Goal: Information Seeking & Learning: Learn about a topic

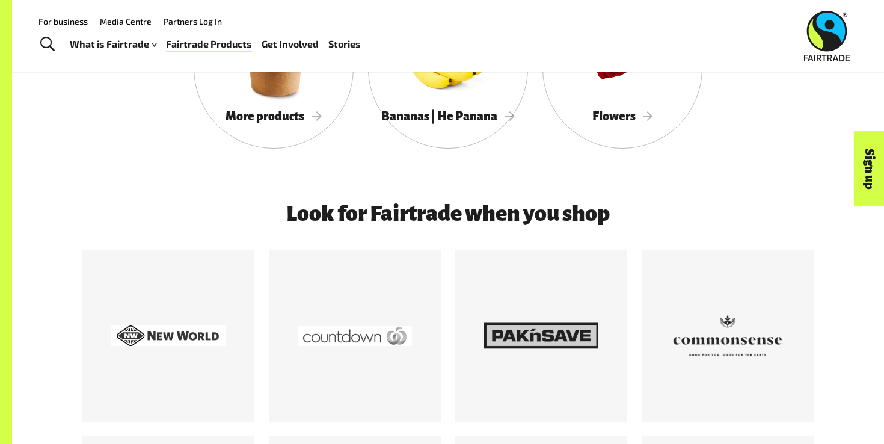
scroll to position [1235, 0]
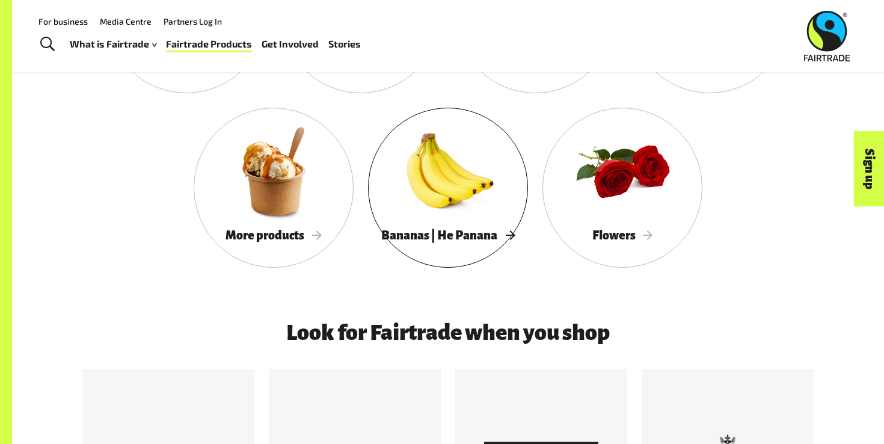
click at [441, 191] on div at bounding box center [448, 171] width 160 height 104
click at [272, 159] on div at bounding box center [274, 171] width 160 height 104
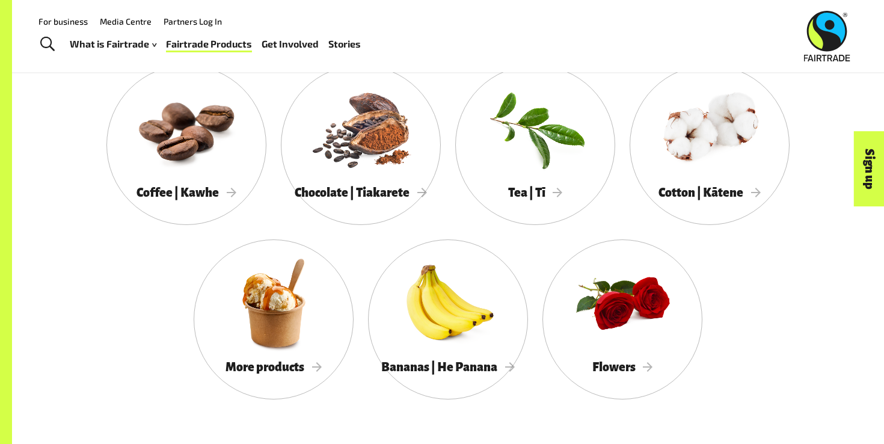
scroll to position [1094, 0]
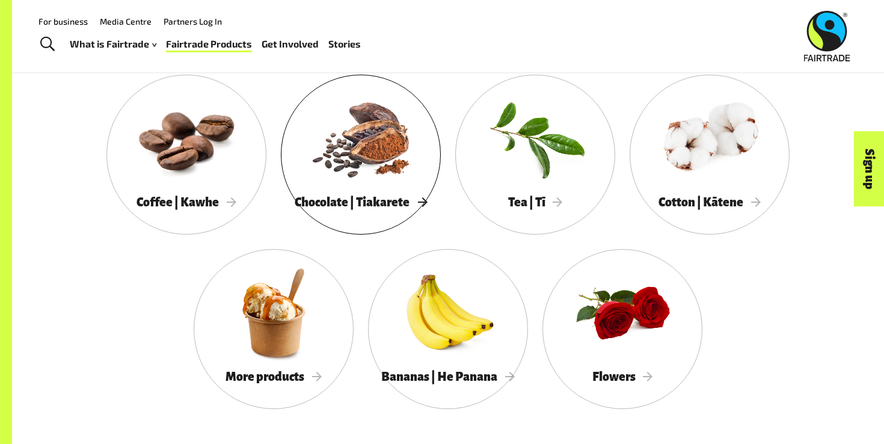
click at [366, 201] on span "Chocolate | Tiakarete" at bounding box center [361, 201] width 132 height 13
click at [505, 141] on div at bounding box center [535, 138] width 160 height 104
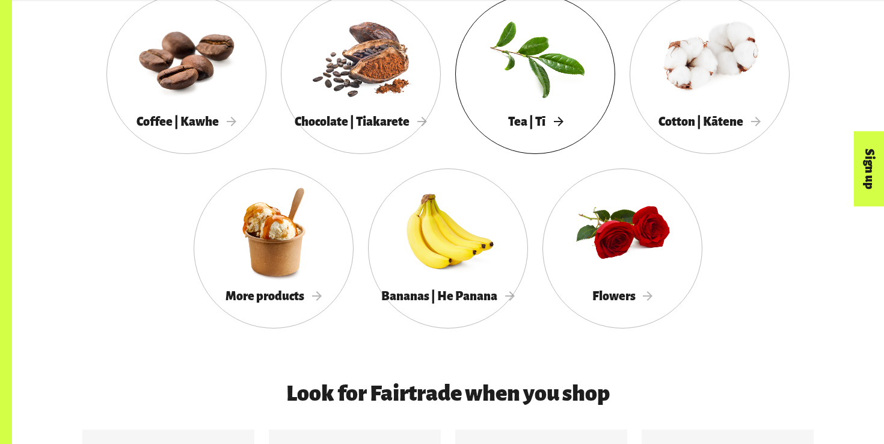
scroll to position [1199, 0]
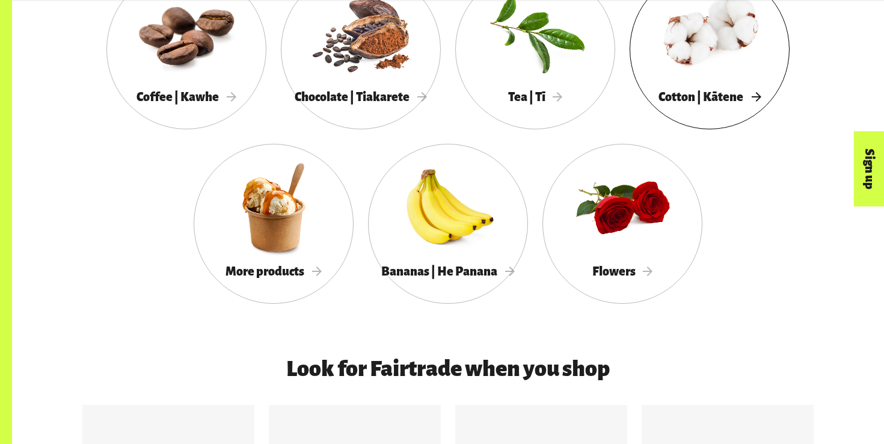
click at [710, 41] on div at bounding box center [710, 33] width 160 height 104
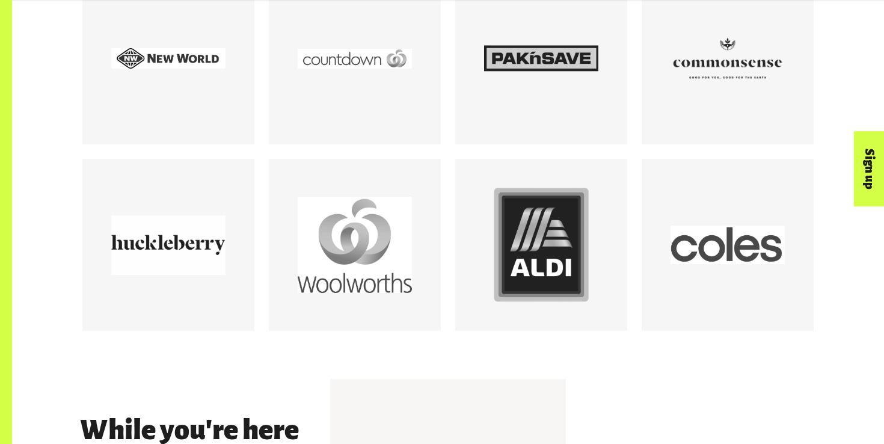
scroll to position [1637, 0]
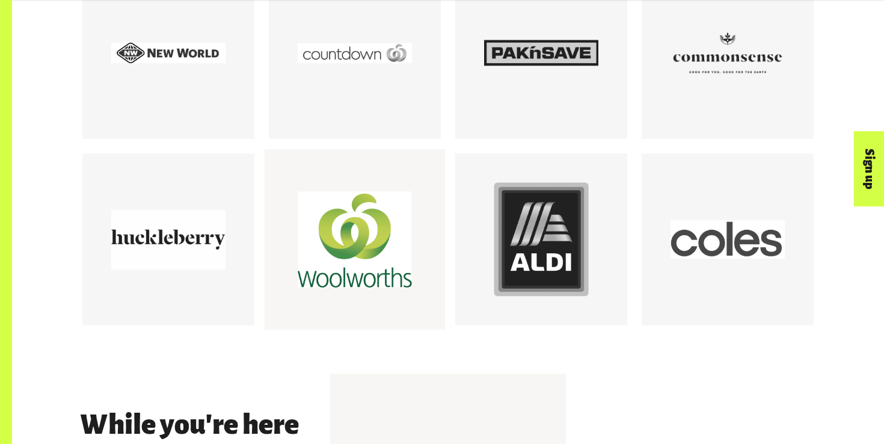
click at [346, 235] on div at bounding box center [355, 239] width 114 height 114
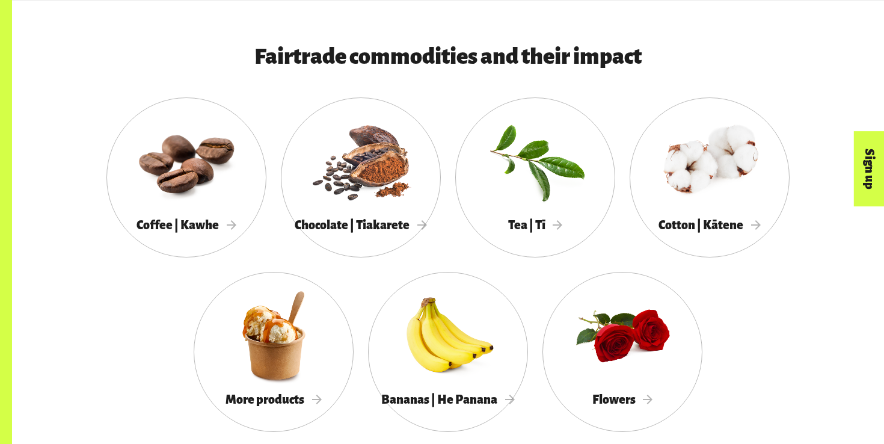
scroll to position [1088, 0]
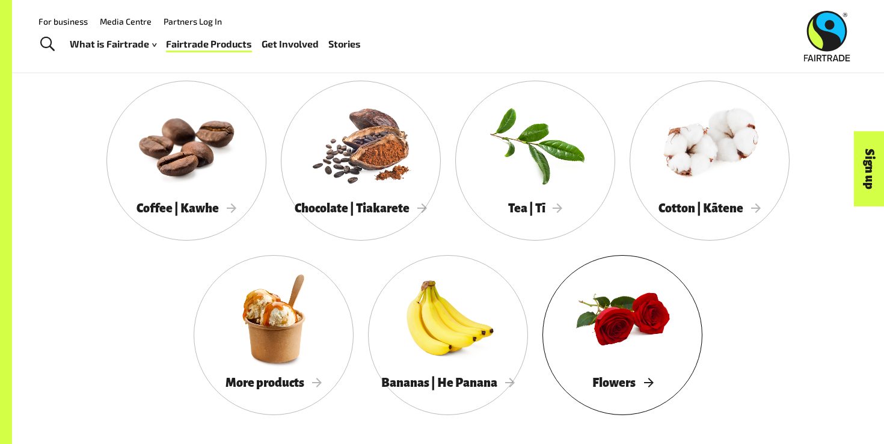
click at [613, 372] on div "Flowers" at bounding box center [622, 382] width 160 height 25
click at [271, 315] on div at bounding box center [274, 318] width 160 height 104
click at [692, 141] on div at bounding box center [710, 144] width 160 height 104
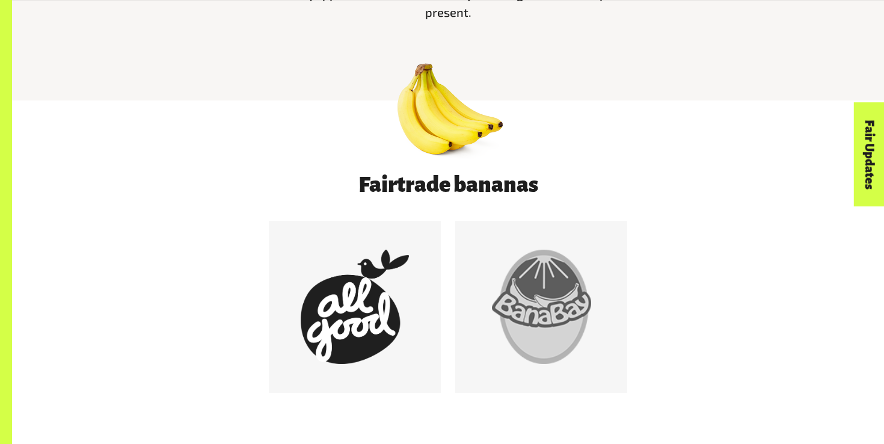
scroll to position [592, 0]
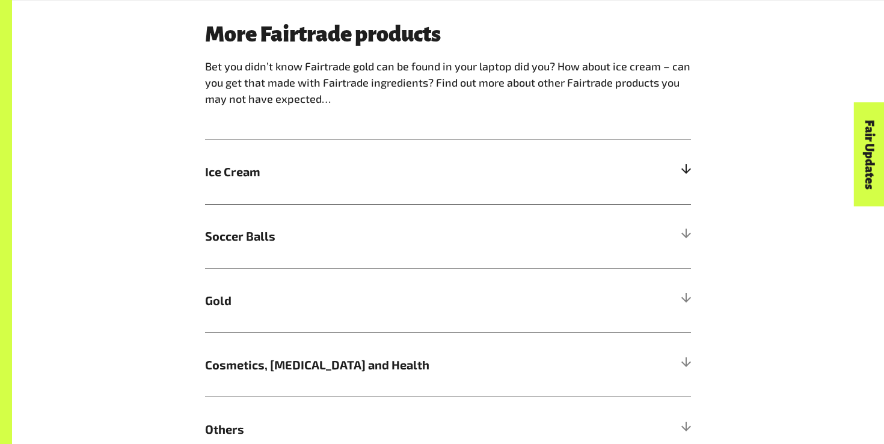
scroll to position [763, 0]
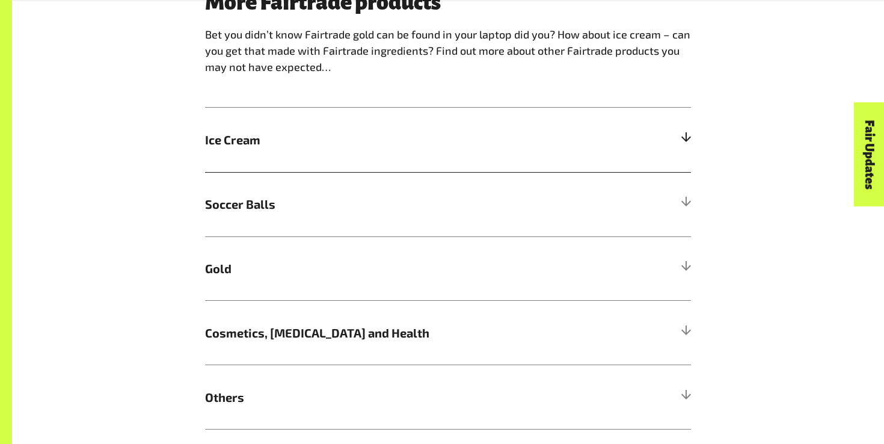
click at [341, 158] on h5 "Ice Cream" at bounding box center [448, 140] width 486 height 64
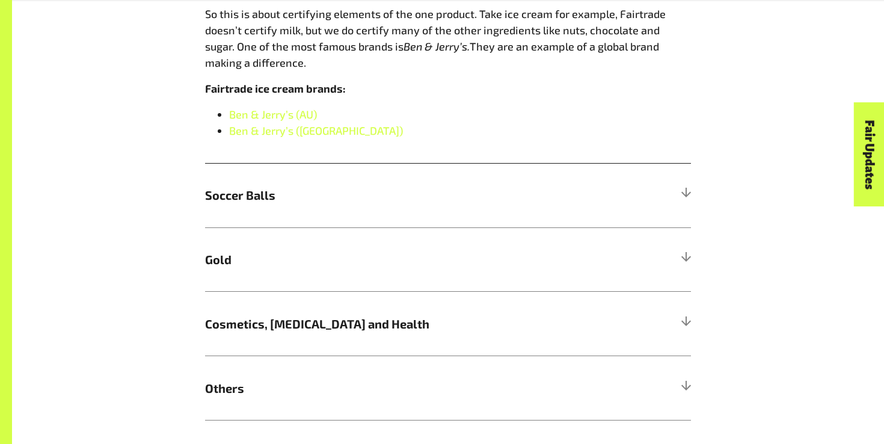
scroll to position [962, 0]
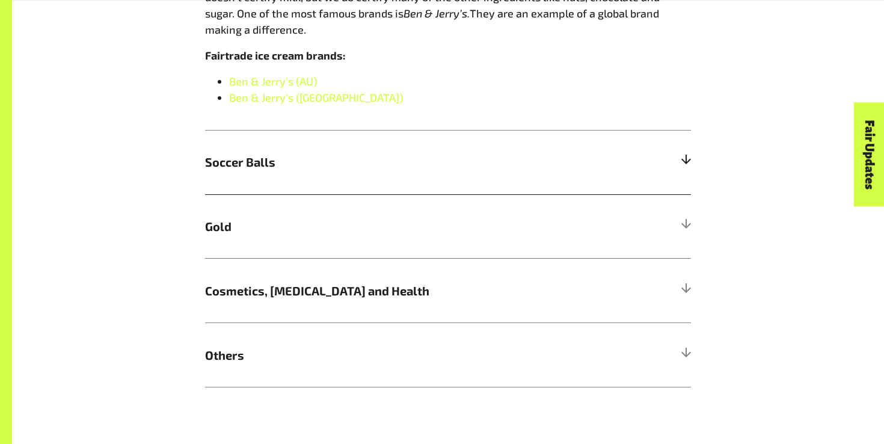
click at [339, 146] on h5 "Soccer Balls" at bounding box center [448, 162] width 486 height 64
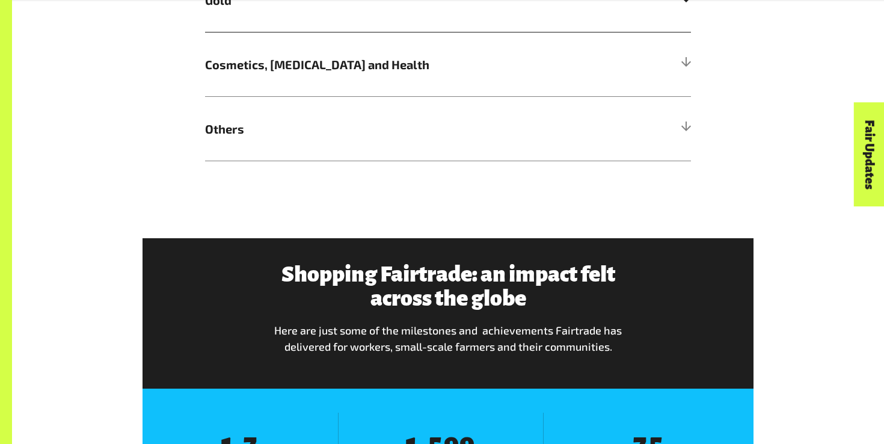
click at [328, 18] on h5 "Gold" at bounding box center [448, 0] width 486 height 64
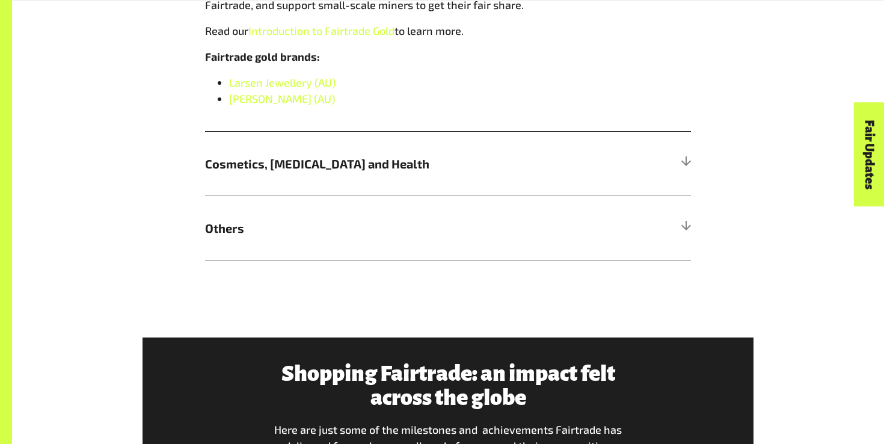
scroll to position [1375, 0]
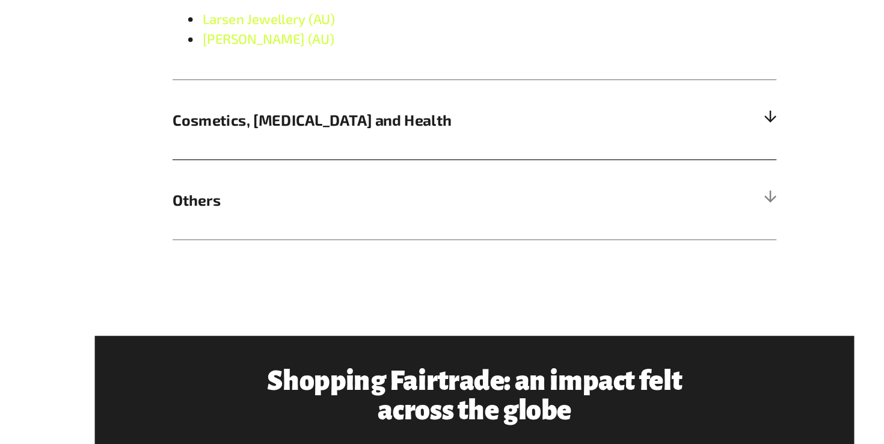
click at [335, 148] on h5 "Cosmetics, Skin Care and Health" at bounding box center [448, 126] width 486 height 64
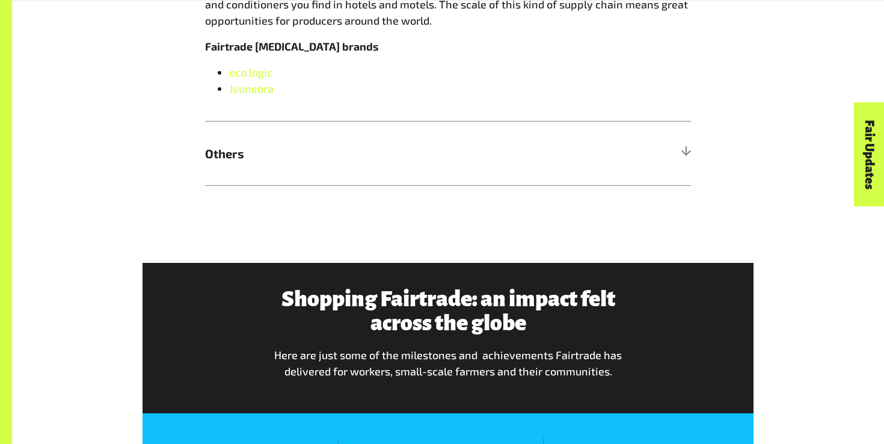
scroll to position [1220, 0]
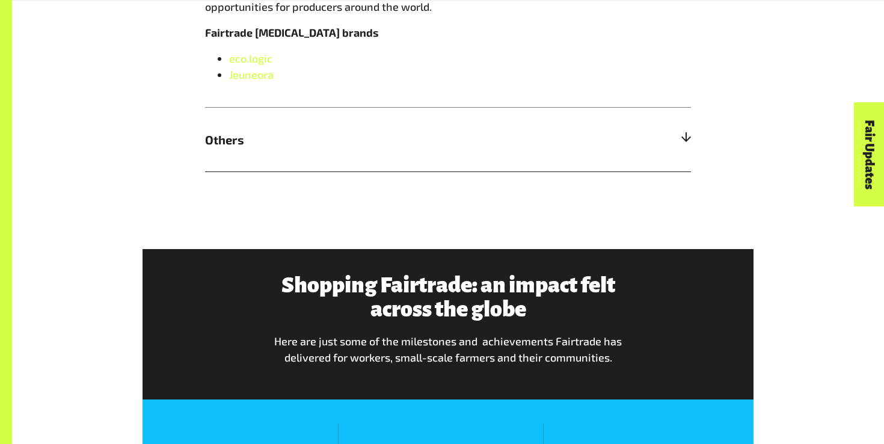
click at [316, 159] on h5 "Others" at bounding box center [448, 139] width 486 height 64
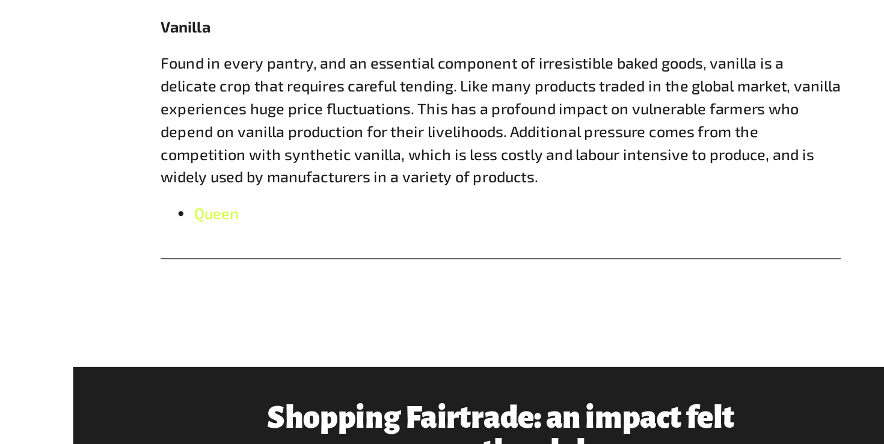
scroll to position [1476, 0]
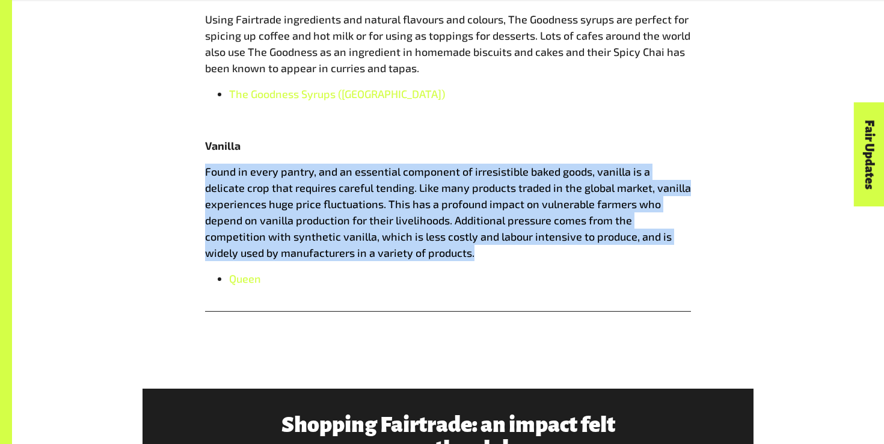
drag, startPoint x: 207, startPoint y: 165, endPoint x: 422, endPoint y: 249, distance: 230.6
click at [422, 248] on p "Found in every pantry, and an essential component of irresistible baked goods, …" at bounding box center [448, 212] width 486 height 97
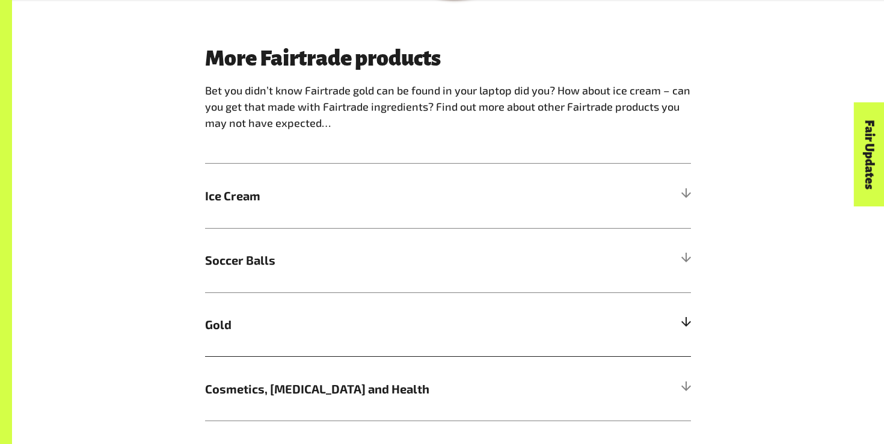
scroll to position [749, 0]
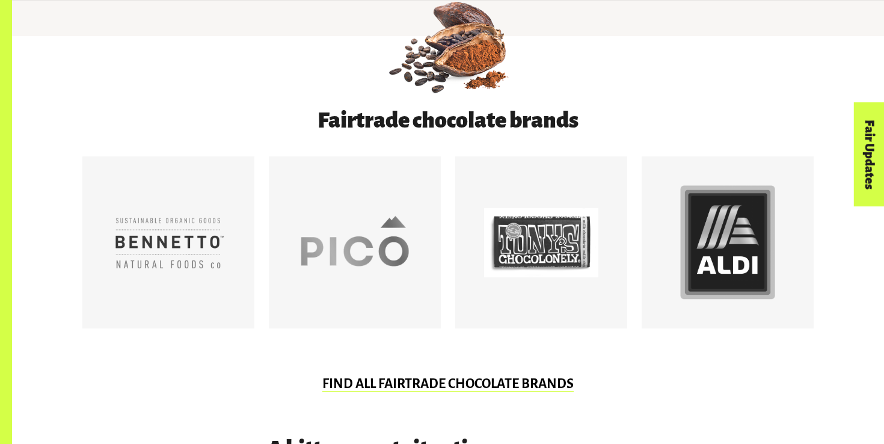
scroll to position [610, 0]
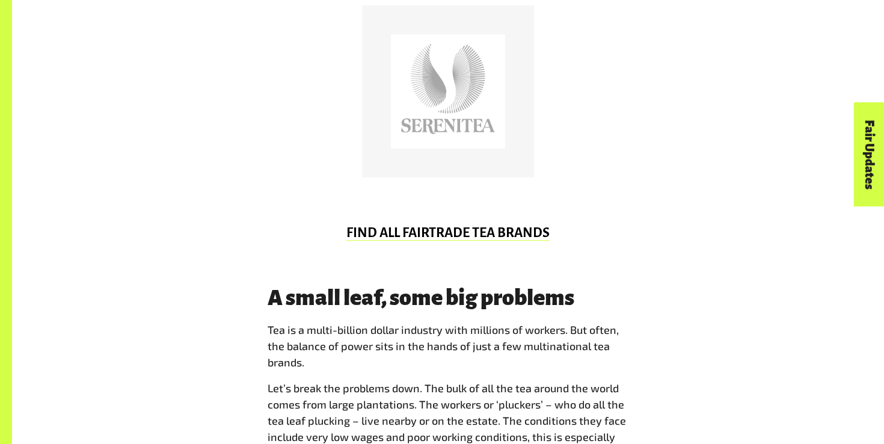
scroll to position [749, 0]
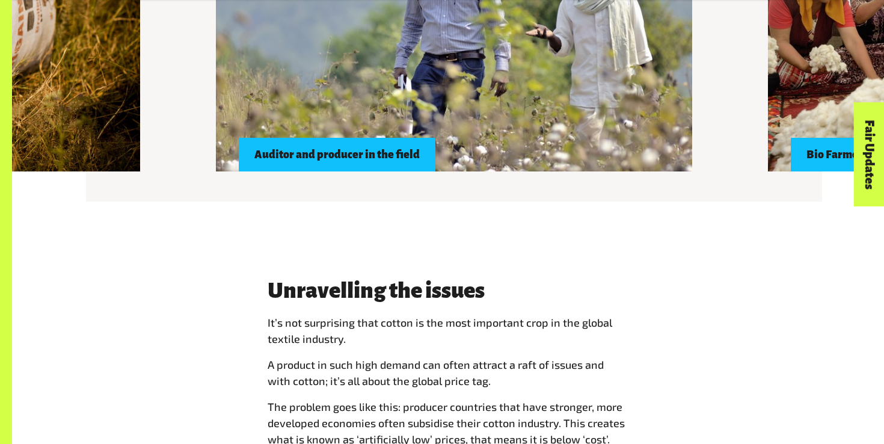
scroll to position [1214, 0]
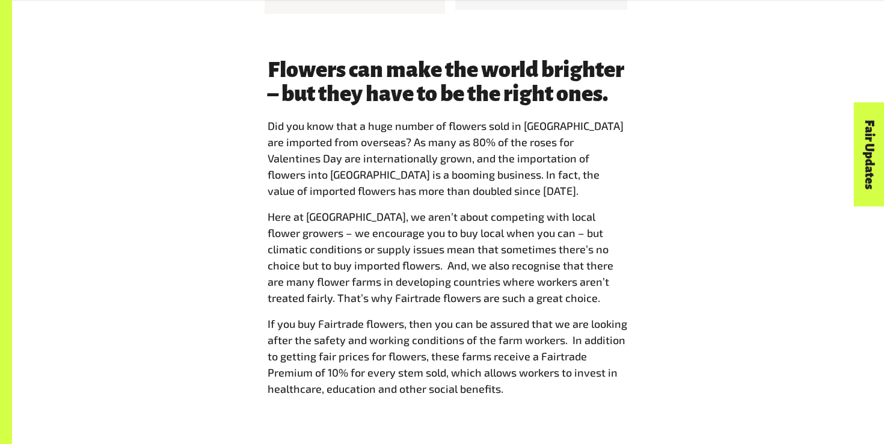
scroll to position [892, 0]
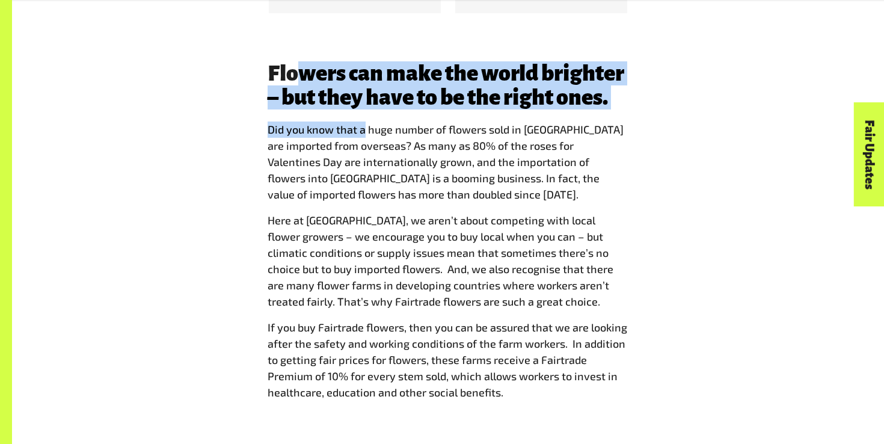
drag, startPoint x: 305, startPoint y: 50, endPoint x: 362, endPoint y: 115, distance: 86.1
click at [362, 115] on div "Flowers can make the world brighter – but they have to be the right ones. Did y…" at bounding box center [447, 235] width 375 height 349
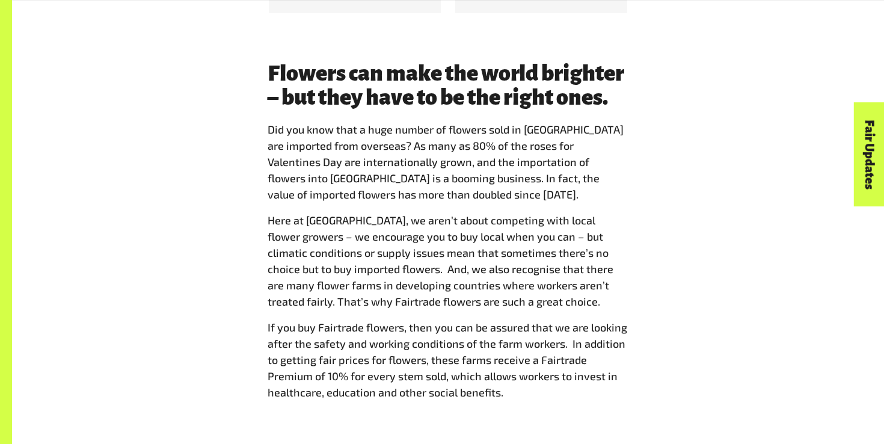
click at [361, 121] on p "Did you know that a huge number of flowers sold in Australia are imported from …" at bounding box center [448, 161] width 361 height 81
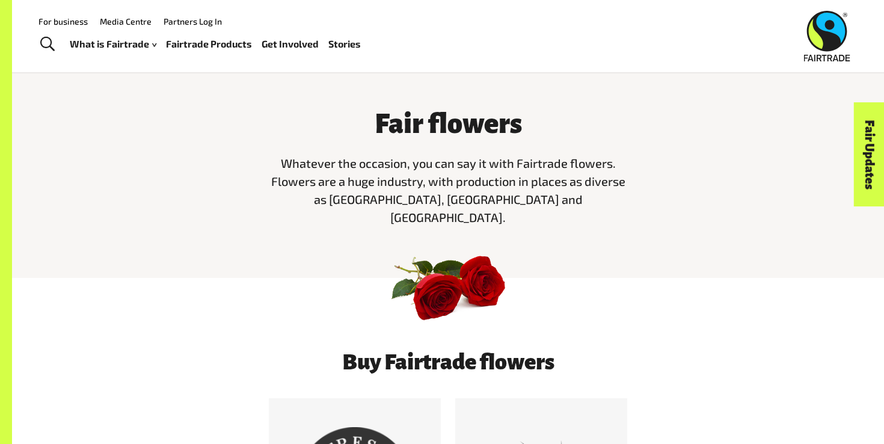
scroll to position [0, 0]
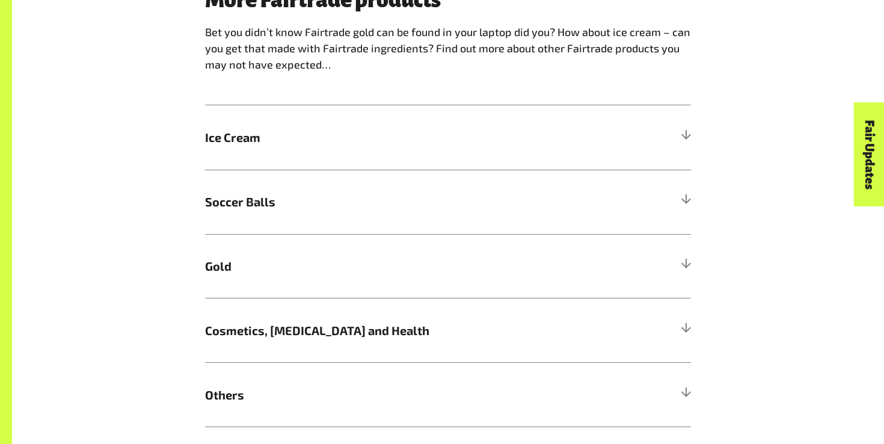
scroll to position [822, 0]
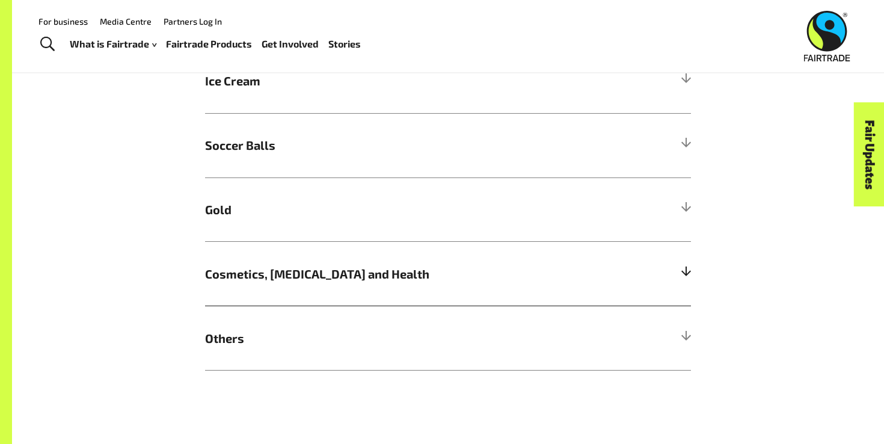
click at [424, 275] on span "Cosmetics, Skin Care and Health" at bounding box center [387, 274] width 364 height 18
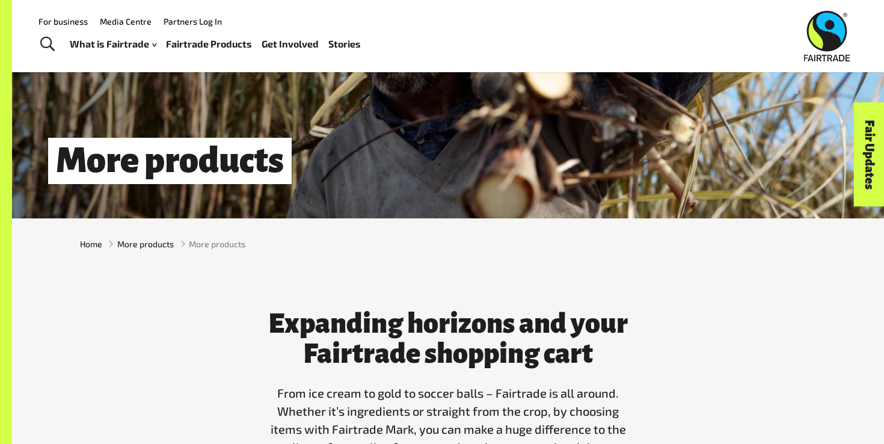
scroll to position [0, 0]
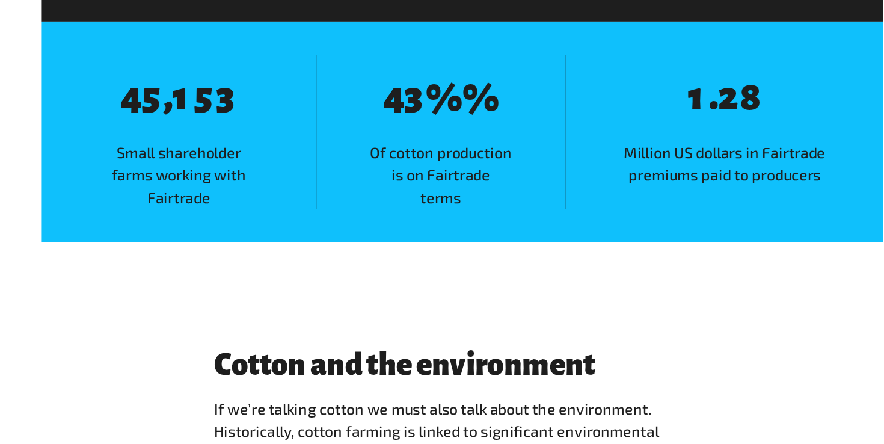
scroll to position [1968, 0]
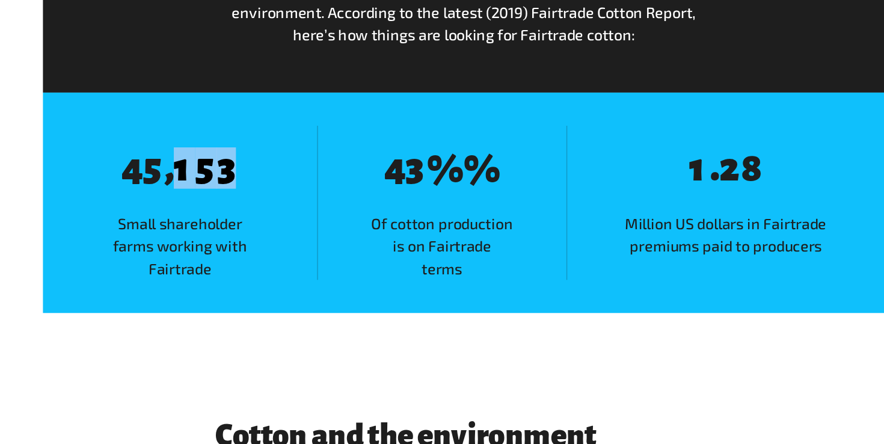
drag, startPoint x: 241, startPoint y: 197, endPoint x: 278, endPoint y: 206, distance: 39.1
click at [278, 206] on div "8 4 8 5 , 8 1 8 5 8 3" at bounding box center [242, 192] width 85 height 33
click at [278, 206] on span "3" at bounding box center [277, 192] width 16 height 30
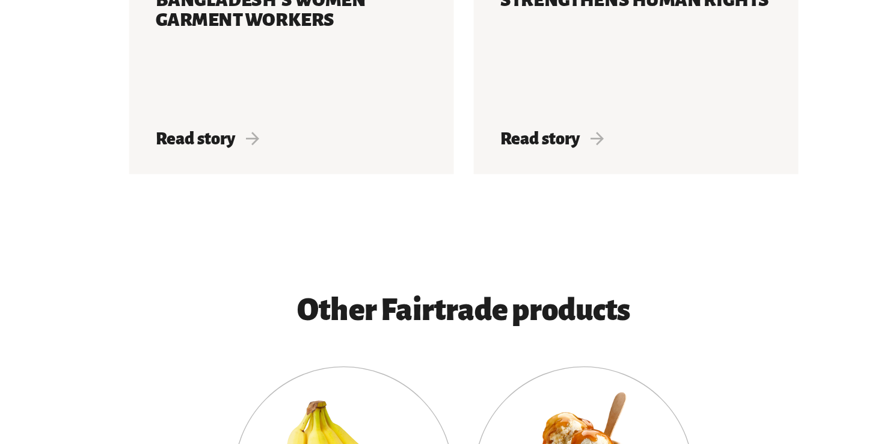
scroll to position [2730, 0]
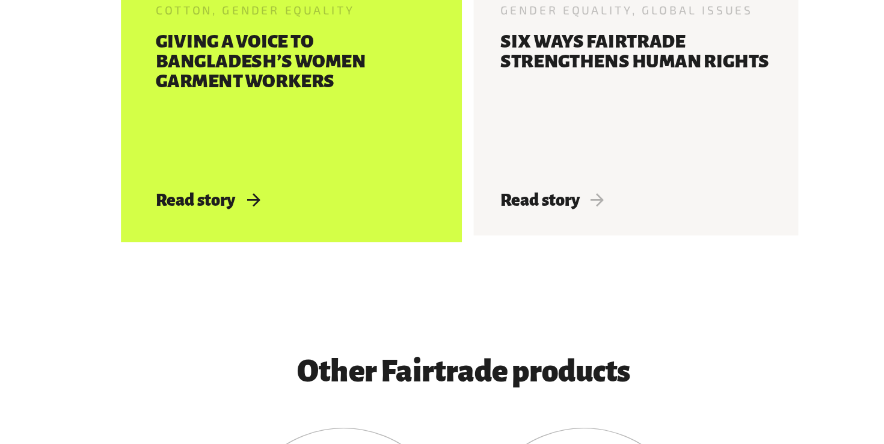
click at [343, 164] on h3 "Giving a voice to Bangladesh’s Women Garment Workers" at bounding box center [322, 143] width 197 height 101
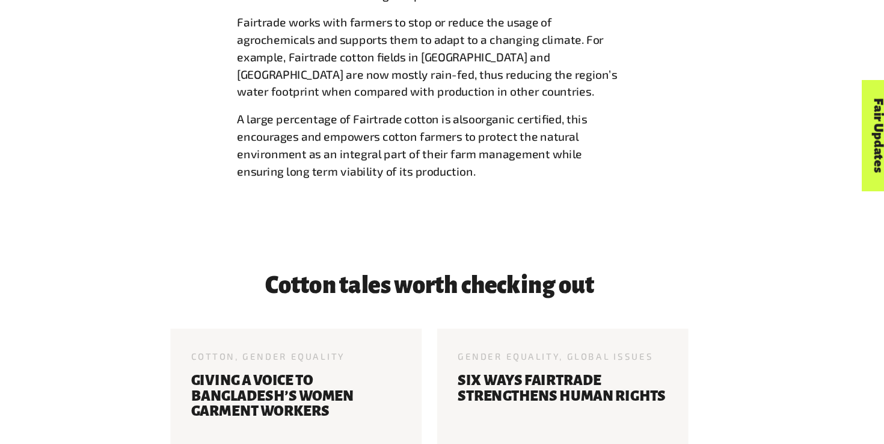
scroll to position [2450, 0]
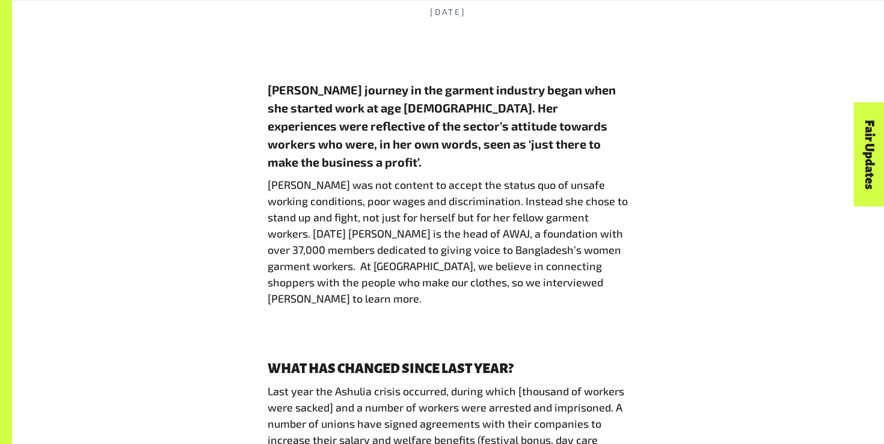
scroll to position [628, 0]
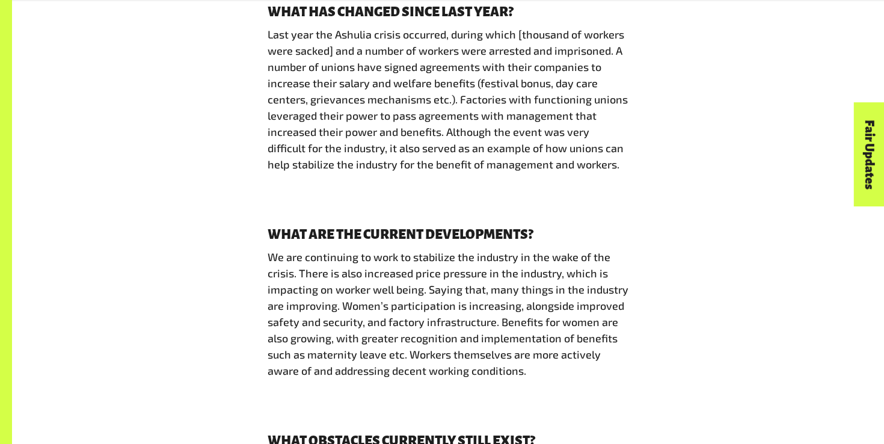
scroll to position [974, 0]
